Goal: Find specific page/section: Find specific page/section

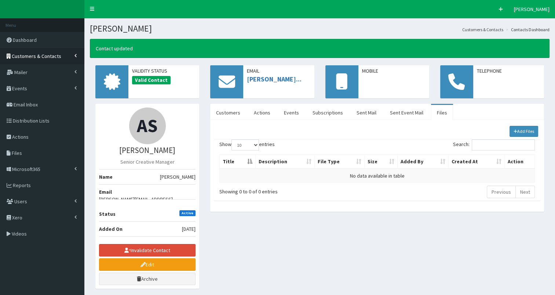
click at [25, 54] on span "Customers & Contacts" at bounding box center [37, 56] width 50 height 7
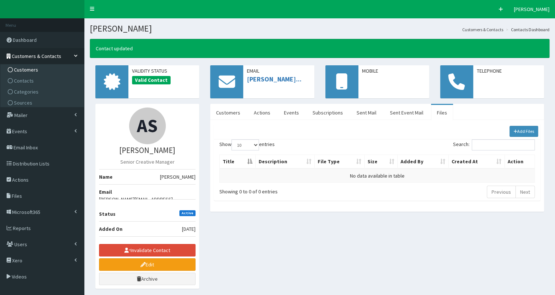
click at [25, 66] on span "Customers" at bounding box center [26, 69] width 24 height 7
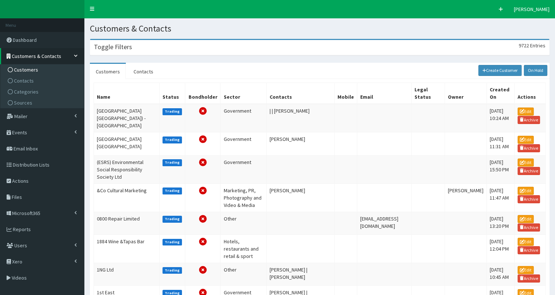
click at [151, 48] on div "Toggle Filters 9722 Entries" at bounding box center [319, 47] width 459 height 15
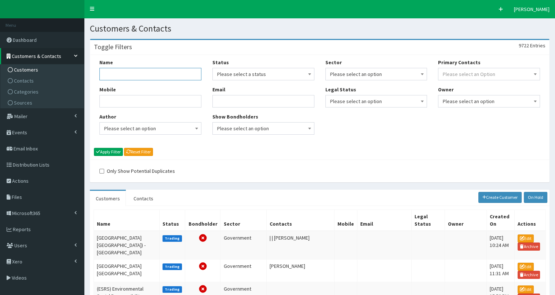
click at [123, 75] on input "Name" at bounding box center [150, 74] width 102 height 12
type input "[GEOGRAPHIC_DATA]"
click at [94, 148] on button "Apply Filter" at bounding box center [108, 152] width 29 height 8
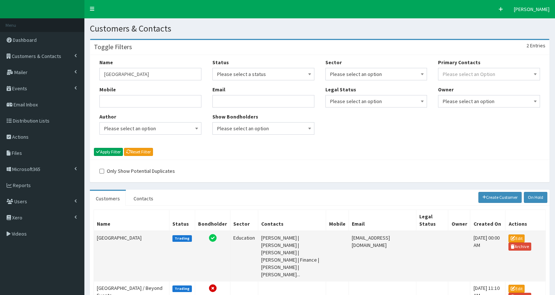
click at [109, 231] on td "[GEOGRAPHIC_DATA]" at bounding box center [132, 256] width 76 height 51
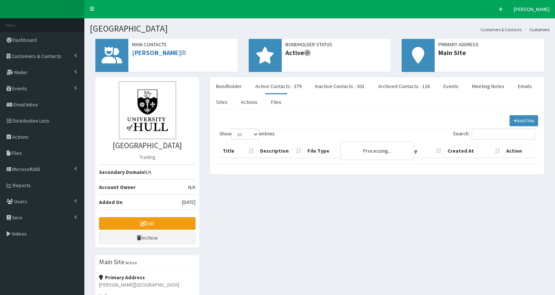
select select "50"
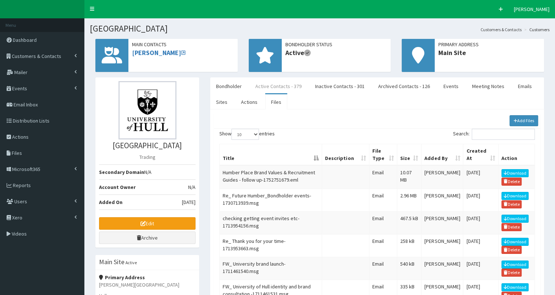
click at [276, 85] on link "Active Contacts - 379" at bounding box center [279, 86] width 58 height 15
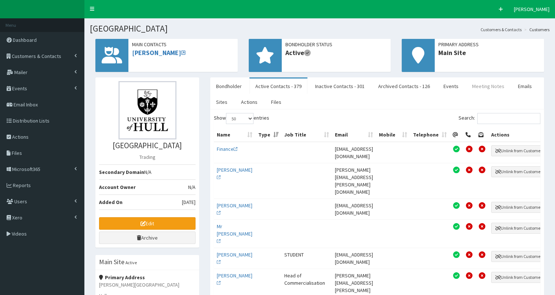
click at [479, 84] on link "Meeting Notes" at bounding box center [488, 86] width 44 height 15
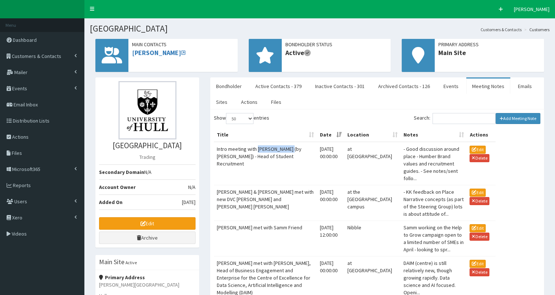
drag, startPoint x: 258, startPoint y: 149, endPoint x: 290, endPoint y: 146, distance: 32.1
click at [290, 146] on td "Intro meeting with Sarah Whitaker (by Fridey) - Head of Student Recruitment" at bounding box center [265, 163] width 103 height 43
copy td "[PERSON_NAME]"
click at [276, 88] on link "Active Contacts - 379" at bounding box center [279, 86] width 58 height 15
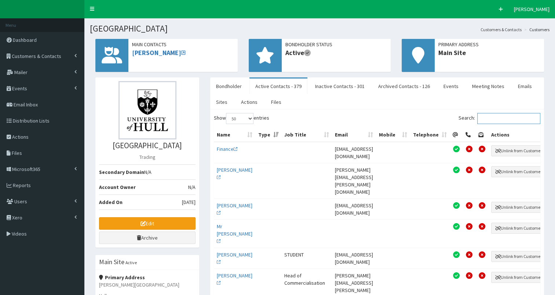
click at [489, 120] on input "Search:" at bounding box center [508, 118] width 63 height 11
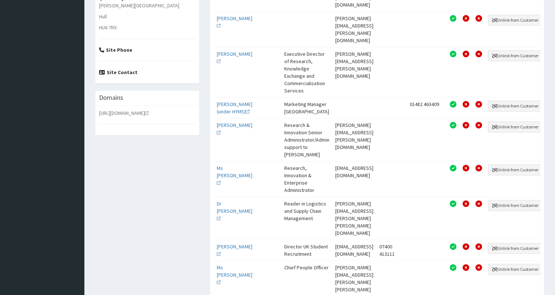
scroll to position [280, 0]
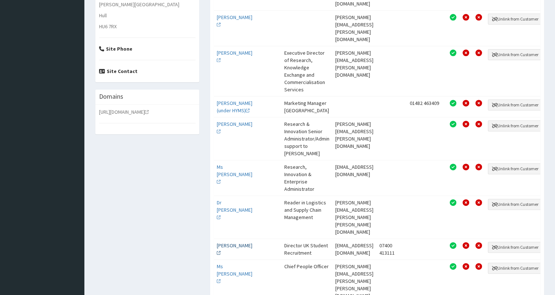
type input "sarah"
click at [225, 242] on link "Ms Sarah Whitaker" at bounding box center [235, 249] width 36 height 14
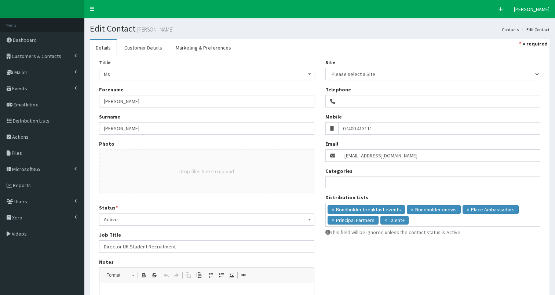
select select
